Goal: Task Accomplishment & Management: Complete application form

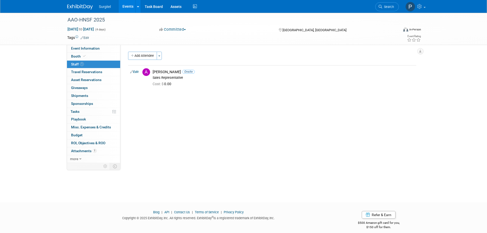
click at [80, 56] on span "Booth" at bounding box center [79, 56] width 16 height 4
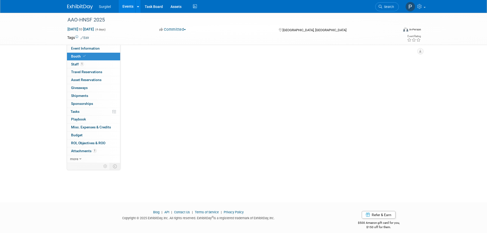
select select "8' Fabric Popup"
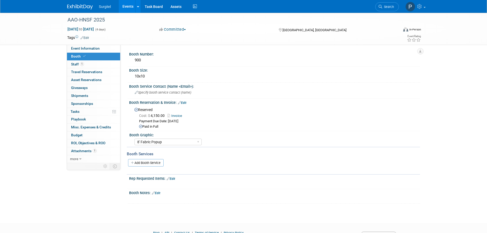
drag, startPoint x: 68, startPoint y: 19, endPoint x: 105, endPoint y: 17, distance: 37.7
click at [105, 17] on div "AAO-HNSF 2025" at bounding box center [229, 19] width 326 height 9
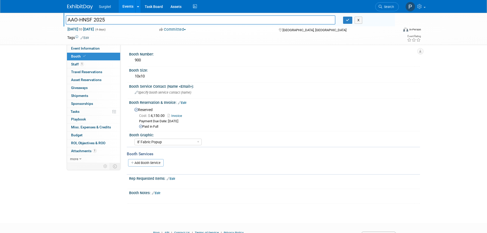
drag, startPoint x: 103, startPoint y: 18, endPoint x: 109, endPoint y: 17, distance: 5.9
click at [109, 17] on input "AAO-HNSF 2025" at bounding box center [201, 19] width 270 height 9
drag, startPoint x: 109, startPoint y: 18, endPoint x: 65, endPoint y: 22, distance: 44.5
click at [65, 22] on div "AAO-HNSF 2025" at bounding box center [201, 21] width 278 height 8
drag, startPoint x: 124, startPoint y: 19, endPoint x: 126, endPoint y: 19, distance: 2.8
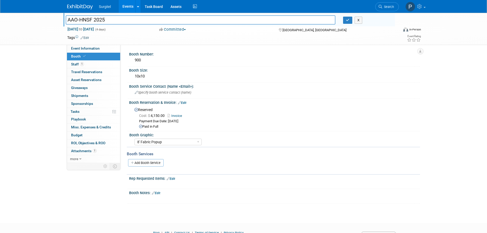
click at [124, 19] on input "AAO-HNSF 2025" at bounding box center [201, 19] width 270 height 9
click at [124, 7] on link "Events" at bounding box center [128, 6] width 19 height 13
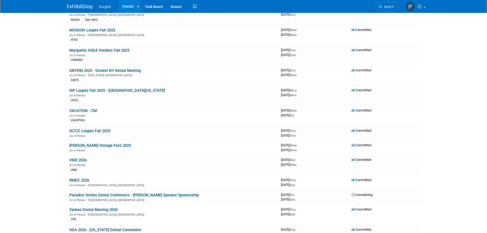
scroll to position [1228, 0]
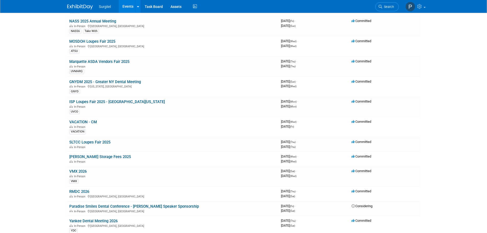
click at [133, 81] on link "GNYDM 2025 - Greater NY Dental Meeting" at bounding box center [105, 82] width 72 height 5
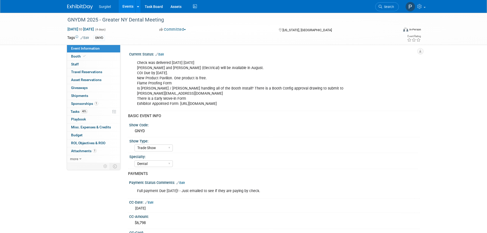
select select "Trade Show"
select select "Dental"
select select "Rewards - 12003"
select select "No"
click at [127, 10] on link "Events" at bounding box center [128, 6] width 19 height 13
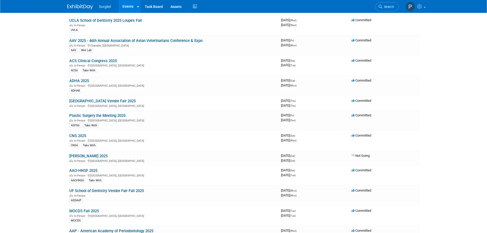
scroll to position [537, 0]
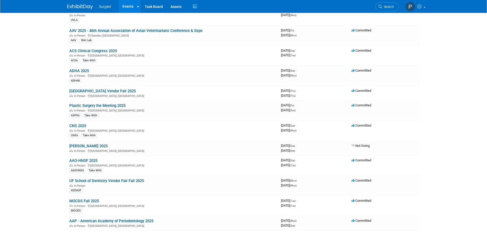
drag, startPoint x: 98, startPoint y: 161, endPoint x: 93, endPoint y: 161, distance: 5.6
click at [93, 161] on td "AAO-HNSF 2025 In-Person Indianapolis, IN AAOHNS6 Take With" at bounding box center [173, 166] width 212 height 20
click at [88, 159] on link "AAO-HNSF 2025" at bounding box center [83, 160] width 28 height 5
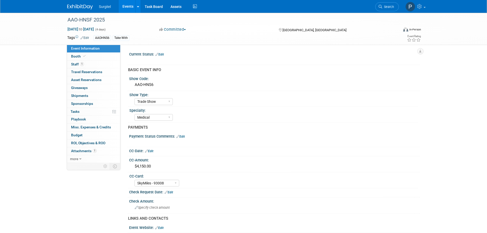
select select "Trade Show"
select select "Medical"
select select "SkyMiles - 93008"
select select "No"
drag, startPoint x: 92, startPoint y: 20, endPoint x: 67, endPoint y: 18, distance: 25.1
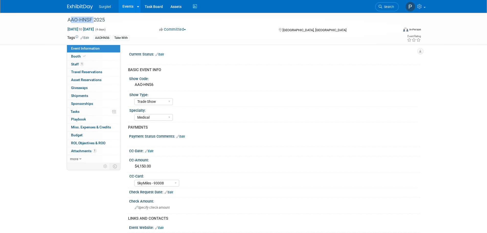
click at [67, 18] on div "AAO-HNSF 2025" at bounding box center [229, 19] width 326 height 9
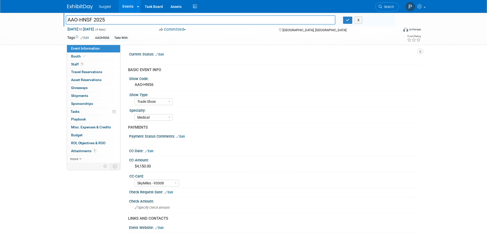
drag, startPoint x: 94, startPoint y: 19, endPoint x: 63, endPoint y: 19, distance: 30.2
click at [63, 19] on div "AAO-HNSF 2025" at bounding box center [201, 21] width 278 height 8
